Goal: Information Seeking & Learning: Learn about a topic

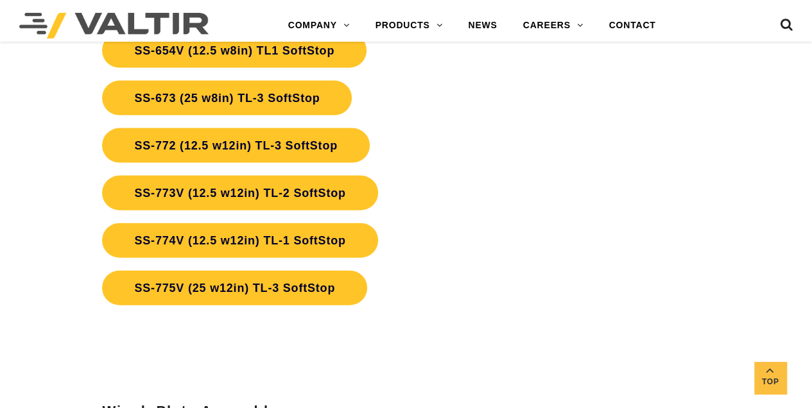
scroll to position [3723, 0]
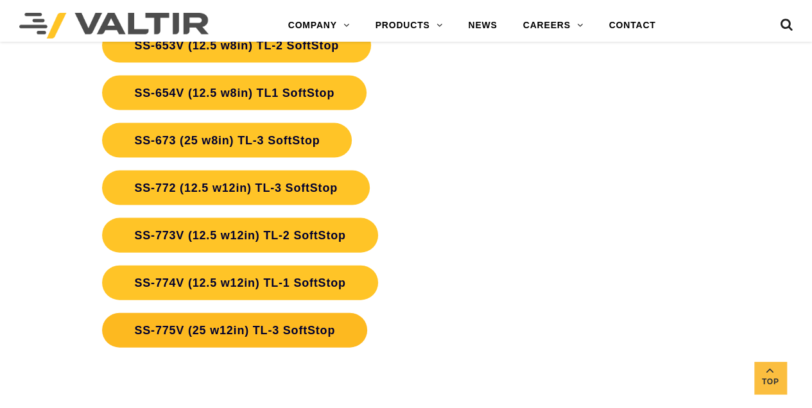
click at [313, 333] on link "SS-775V (25 w12in) TL-3 SoftStop" at bounding box center [234, 330] width 265 height 35
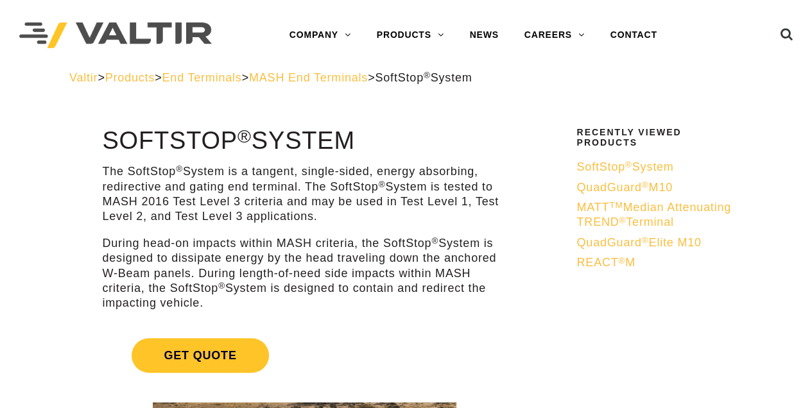
click at [610, 165] on span "SoftStop ® System" at bounding box center [624, 166] width 97 height 13
drag, startPoint x: 596, startPoint y: 254, endPoint x: 610, endPoint y: 112, distance: 143.3
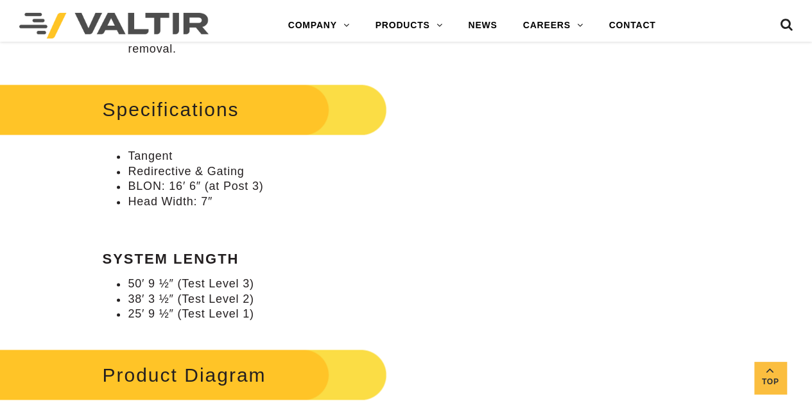
scroll to position [770, 0]
